Goal: Task Accomplishment & Management: Use online tool/utility

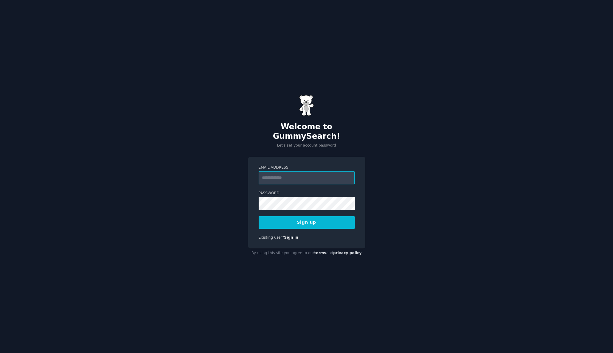
click at [286, 175] on input "Email Address" at bounding box center [307, 177] width 96 height 13
type input "**********"
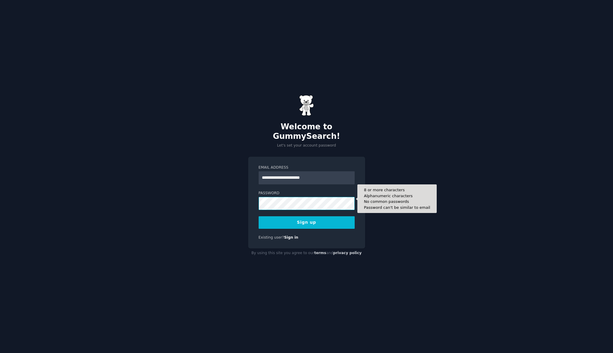
click at [259, 216] on button "Sign up" at bounding box center [307, 222] width 96 height 13
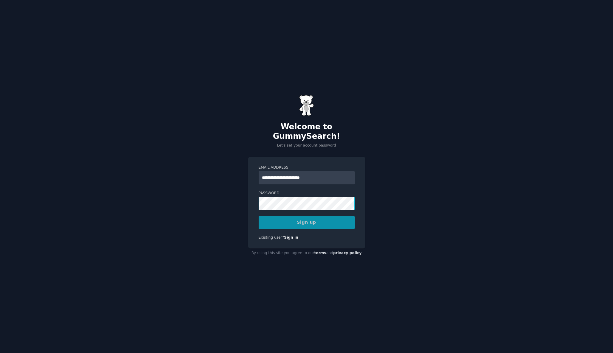
click at [289, 236] on link "Sign in" at bounding box center [291, 238] width 14 height 4
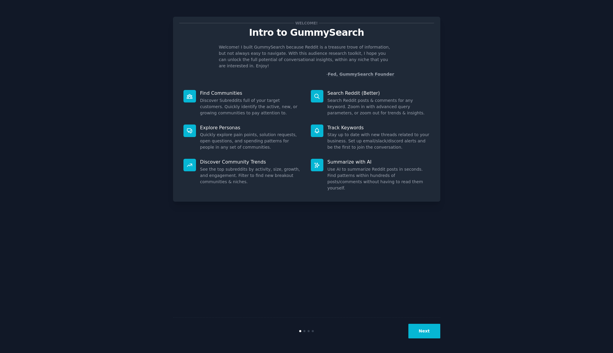
click at [432, 324] on button "Next" at bounding box center [424, 331] width 32 height 15
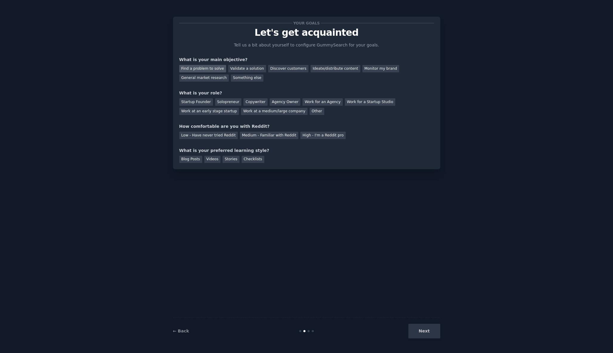
click at [209, 66] on div "Find a problem to solve" at bounding box center [202, 68] width 47 height 7
click at [295, 70] on div "Discover customers" at bounding box center [288, 68] width 40 height 7
click at [325, 69] on div "Ideate/distribute content" at bounding box center [334, 68] width 49 height 7
click at [212, 79] on div "General market research" at bounding box center [204, 78] width 50 height 7
click at [214, 68] on div "Find a problem to solve" at bounding box center [202, 68] width 47 height 7
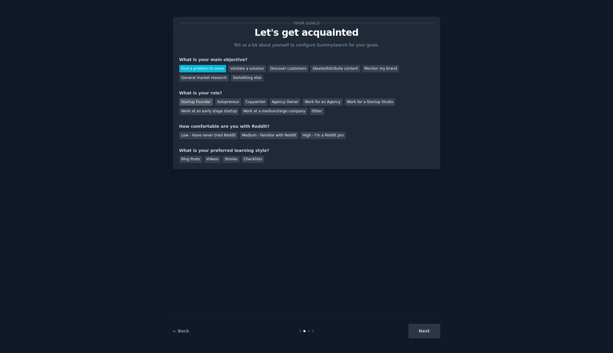
click at [206, 104] on div "Startup Founder" at bounding box center [196, 101] width 34 height 7
click at [233, 103] on div "Solopreneur" at bounding box center [228, 101] width 26 height 7
click at [252, 137] on div "Medium - Familiar with Reddit" at bounding box center [269, 135] width 58 height 7
click at [220, 137] on div "Low - Have never tried Reddit" at bounding box center [208, 135] width 58 height 7
click at [191, 160] on div "Blog Posts" at bounding box center [190, 159] width 23 height 7
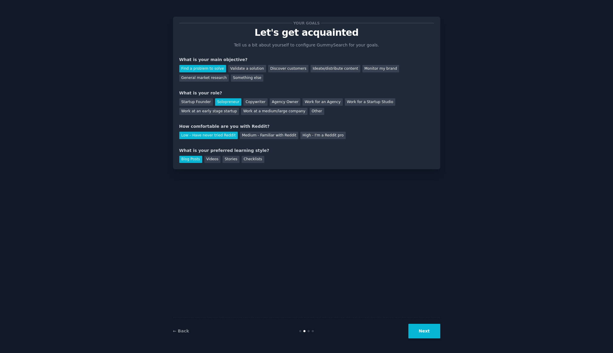
click at [425, 333] on button "Next" at bounding box center [424, 331] width 32 height 15
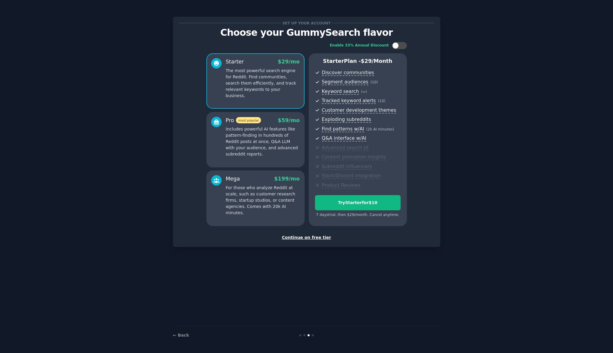
click at [315, 240] on div "Continue on free tier" at bounding box center [306, 238] width 255 height 6
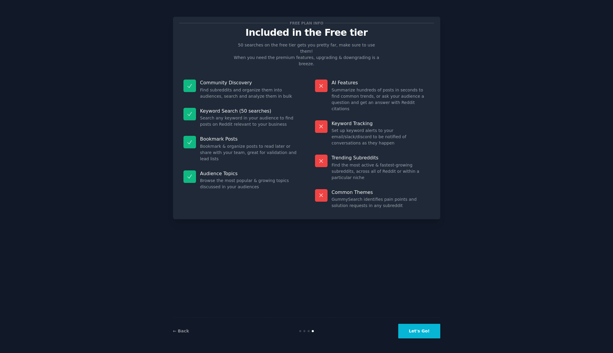
click at [419, 326] on button "Let's Go!" at bounding box center [419, 331] width 42 height 15
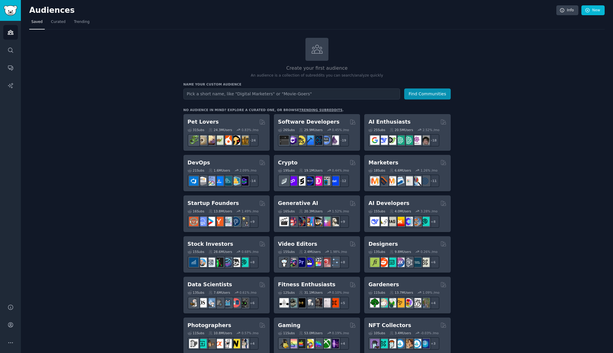
click at [377, 95] on input "text" at bounding box center [291, 94] width 216 height 11
click at [208, 95] on input "text" at bounding box center [291, 94] width 216 height 11
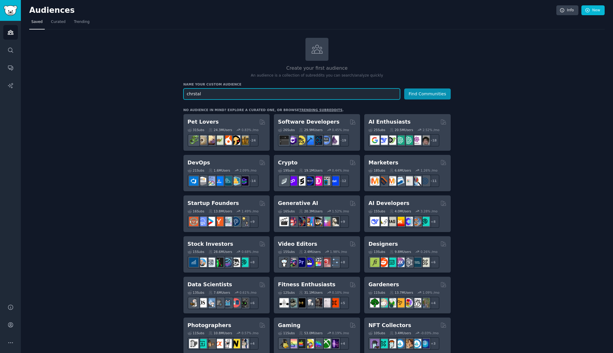
click at [404, 89] on button "Find Communities" at bounding box center [427, 94] width 47 height 11
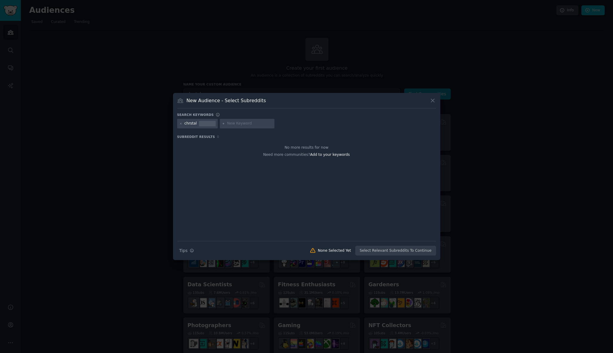
click at [434, 99] on icon at bounding box center [432, 101] width 6 height 6
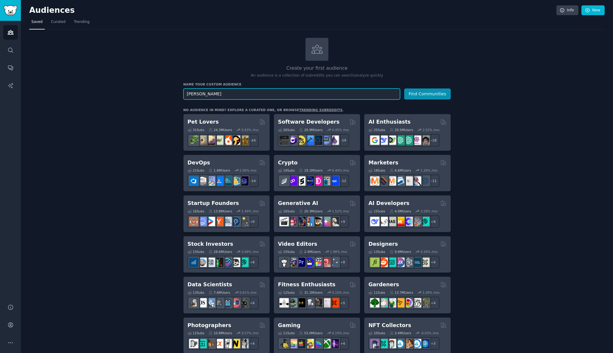
type input "chrystal"
click at [404, 89] on button "Find Communities" at bounding box center [427, 94] width 47 height 11
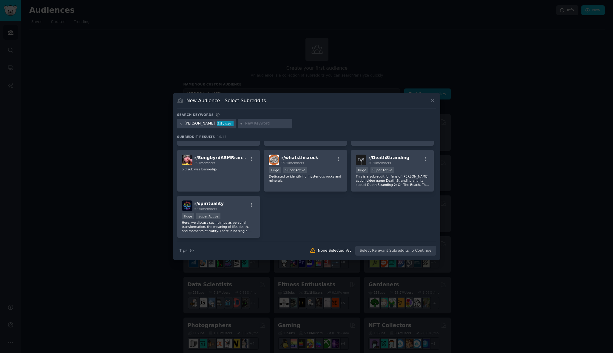
scroll to position [189, 0]
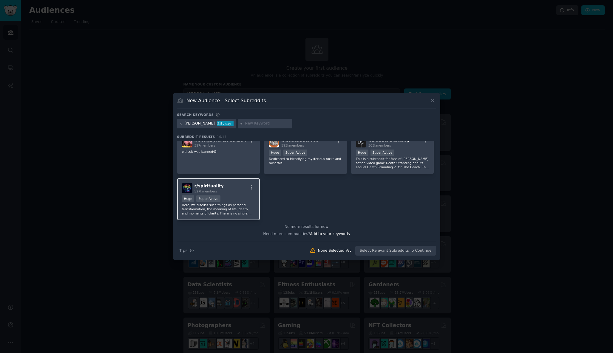
click at [231, 196] on div "Huge Super Active" at bounding box center [218, 199] width 73 height 7
click at [419, 253] on button "Create Audience" at bounding box center [416, 251] width 39 height 10
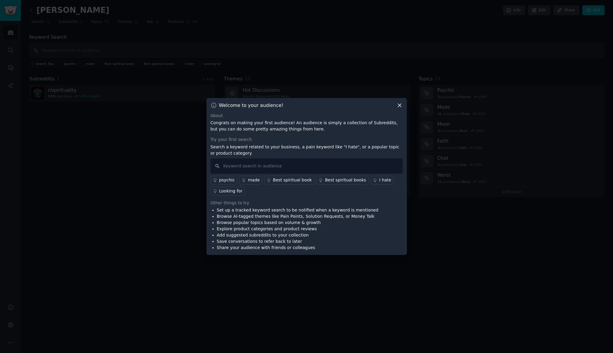
click at [296, 180] on div "Best spiritual book" at bounding box center [292, 180] width 39 height 6
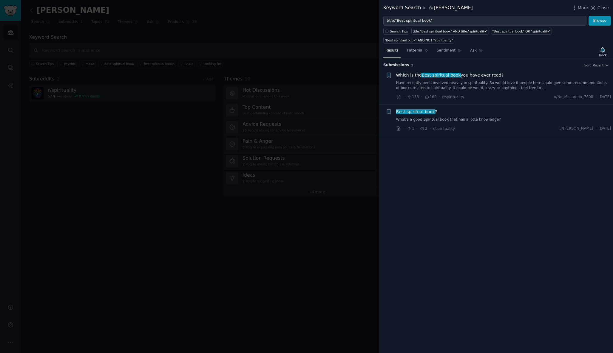
click at [349, 213] on div at bounding box center [306, 176] width 613 height 353
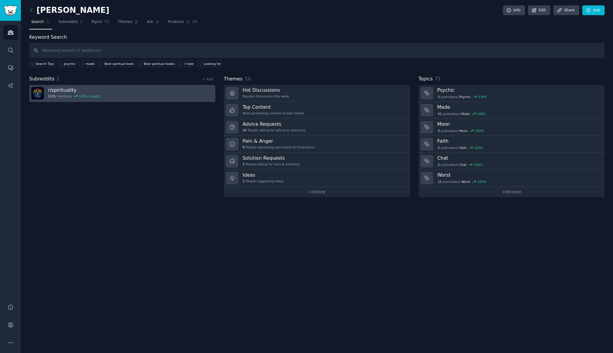
click at [148, 97] on link "r/ spirituality 527k members 0.9 % / month" at bounding box center [122, 93] width 186 height 17
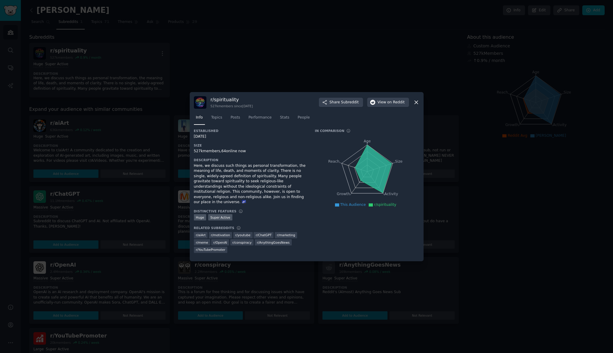
click at [417, 106] on icon at bounding box center [416, 102] width 6 height 6
